Goal: Information Seeking & Learning: Learn about a topic

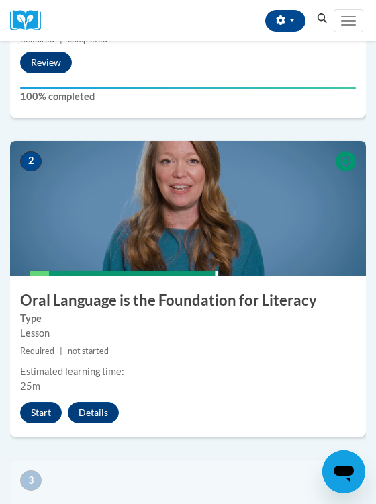
scroll to position [546, 0]
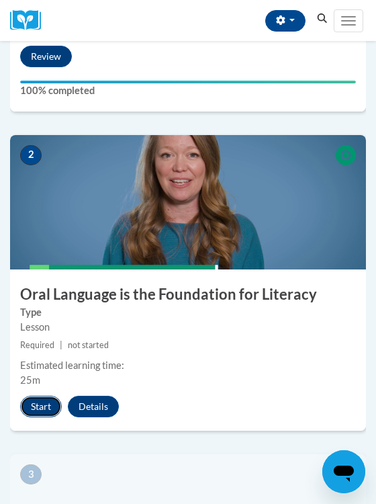
click at [46, 408] on button "Start" at bounding box center [41, 407] width 42 height 22
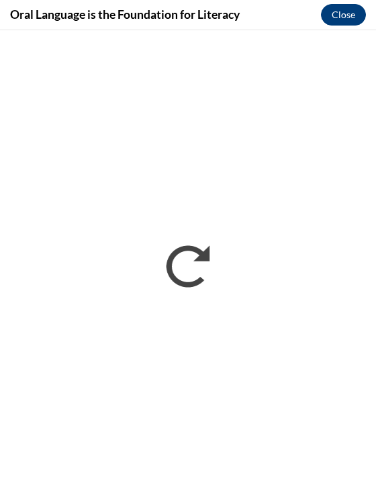
scroll to position [0, 0]
